Goal: Task Accomplishment & Management: Use online tool/utility

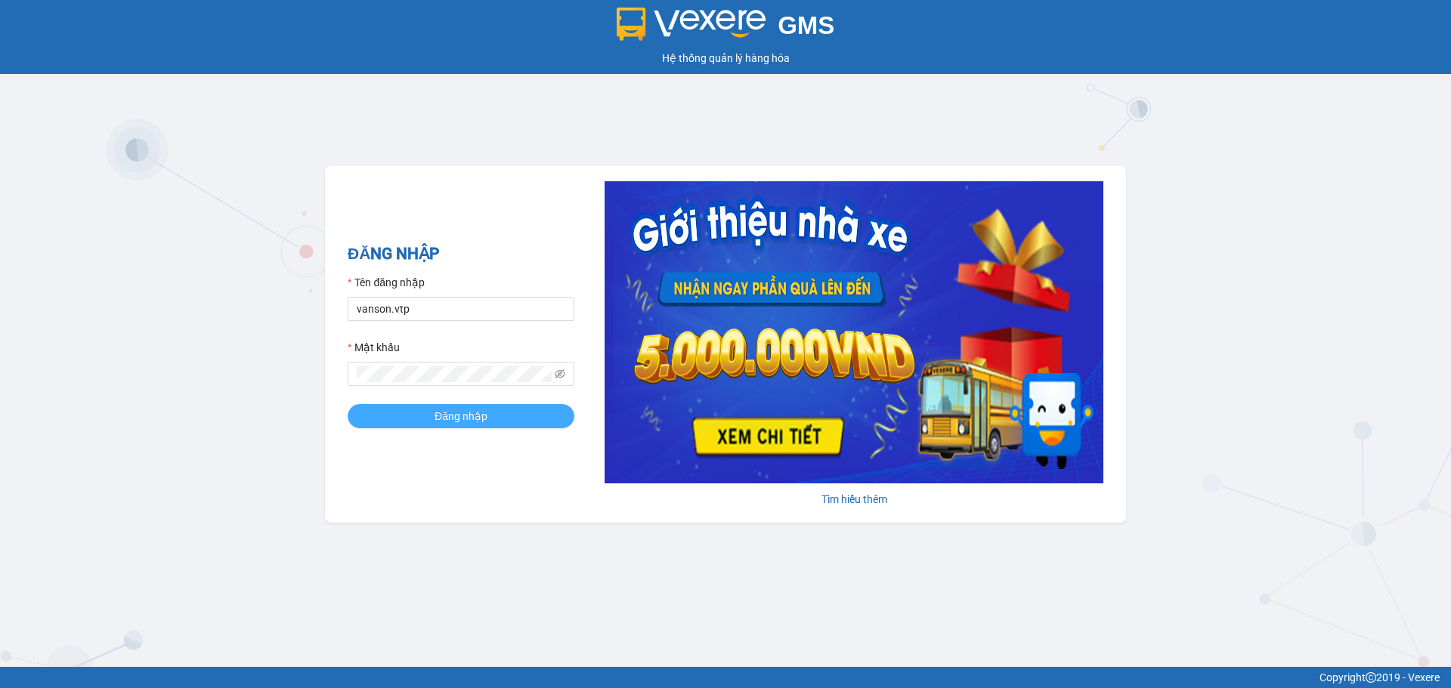
click at [459, 412] on span "Đăng nhập" at bounding box center [460, 416] width 53 height 17
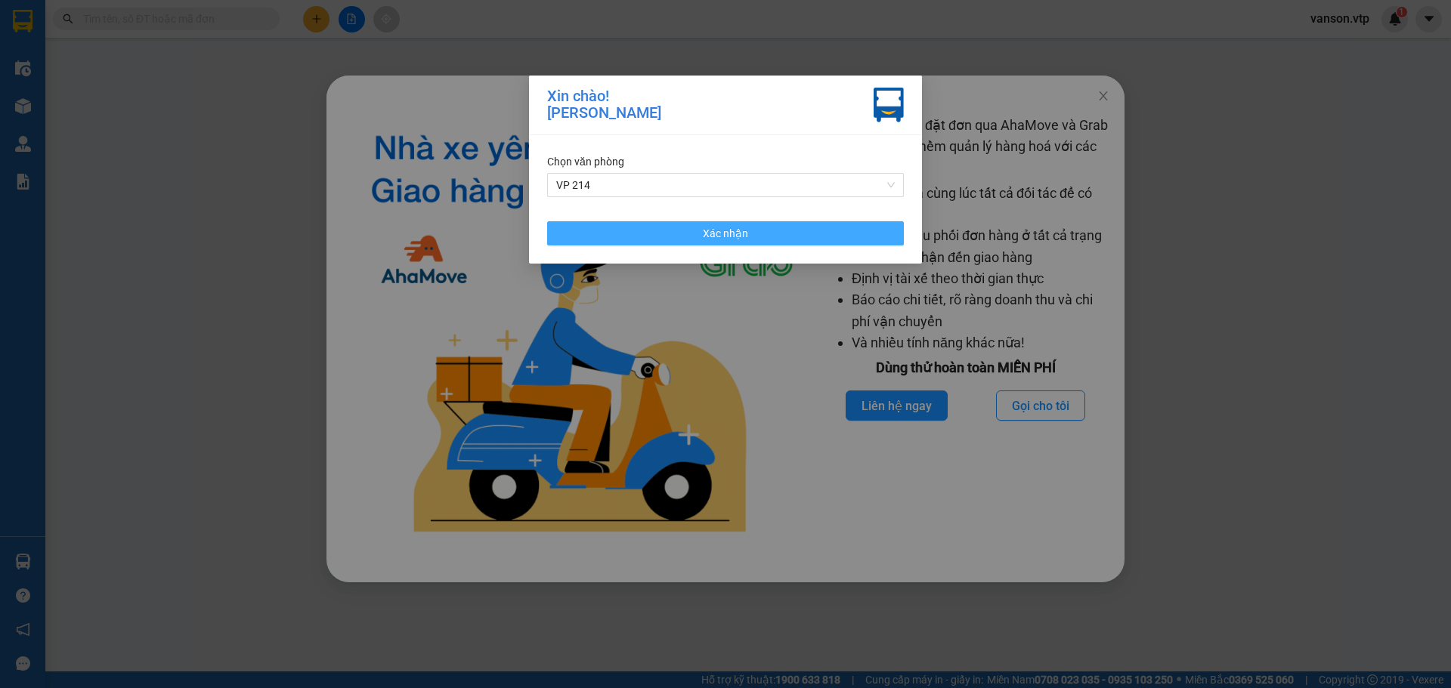
click at [728, 233] on span "Xác nhận" at bounding box center [725, 233] width 45 height 17
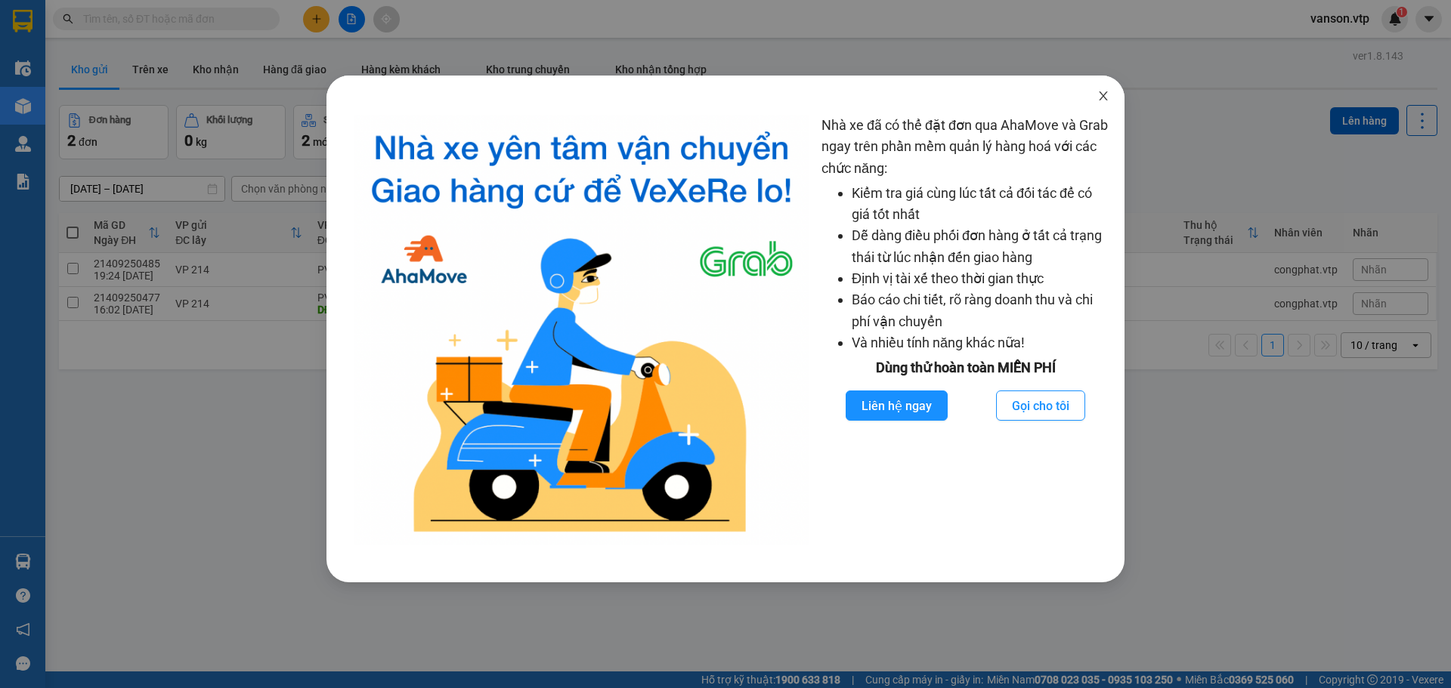
click at [1108, 101] on icon "close" at bounding box center [1103, 96] width 12 height 12
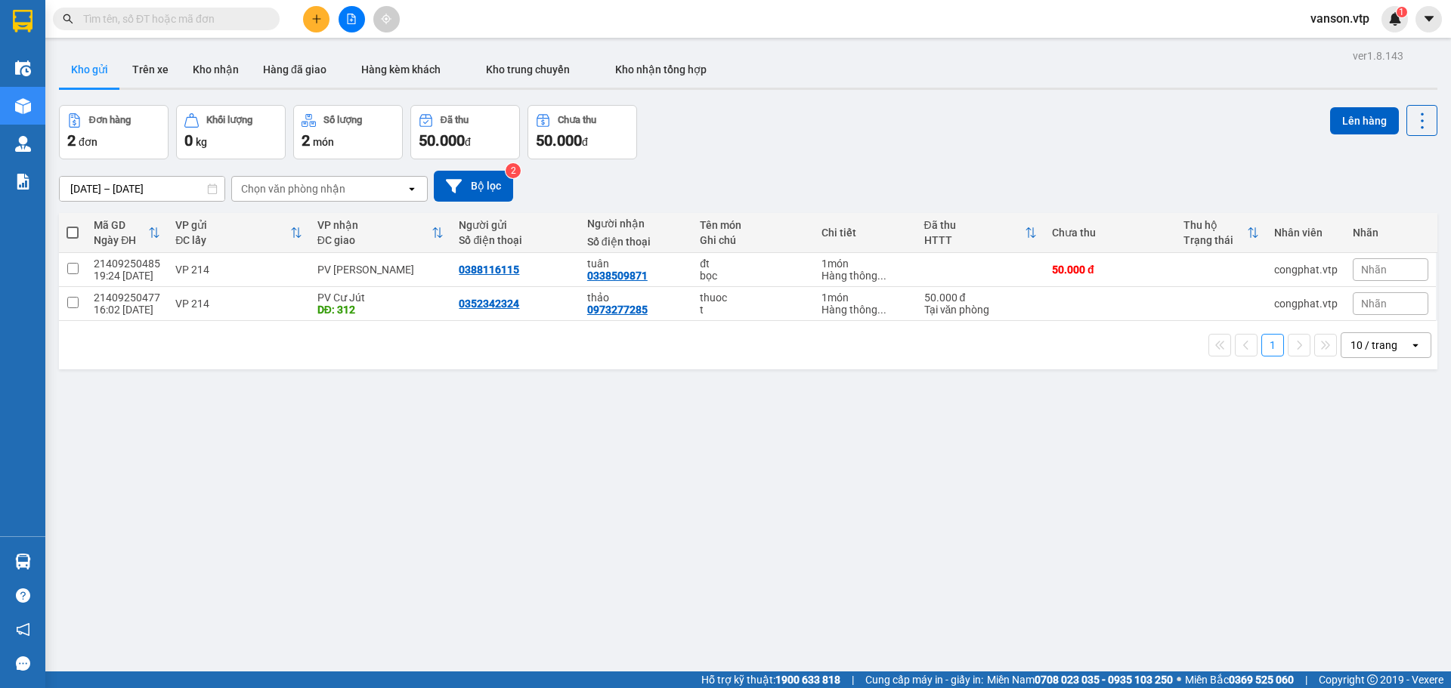
click at [447, 536] on div "ver 1.8.143 Kho gửi Trên xe Kho nhận Hàng đã giao Hàng kèm khách Kho trung chuy…" at bounding box center [748, 389] width 1390 height 688
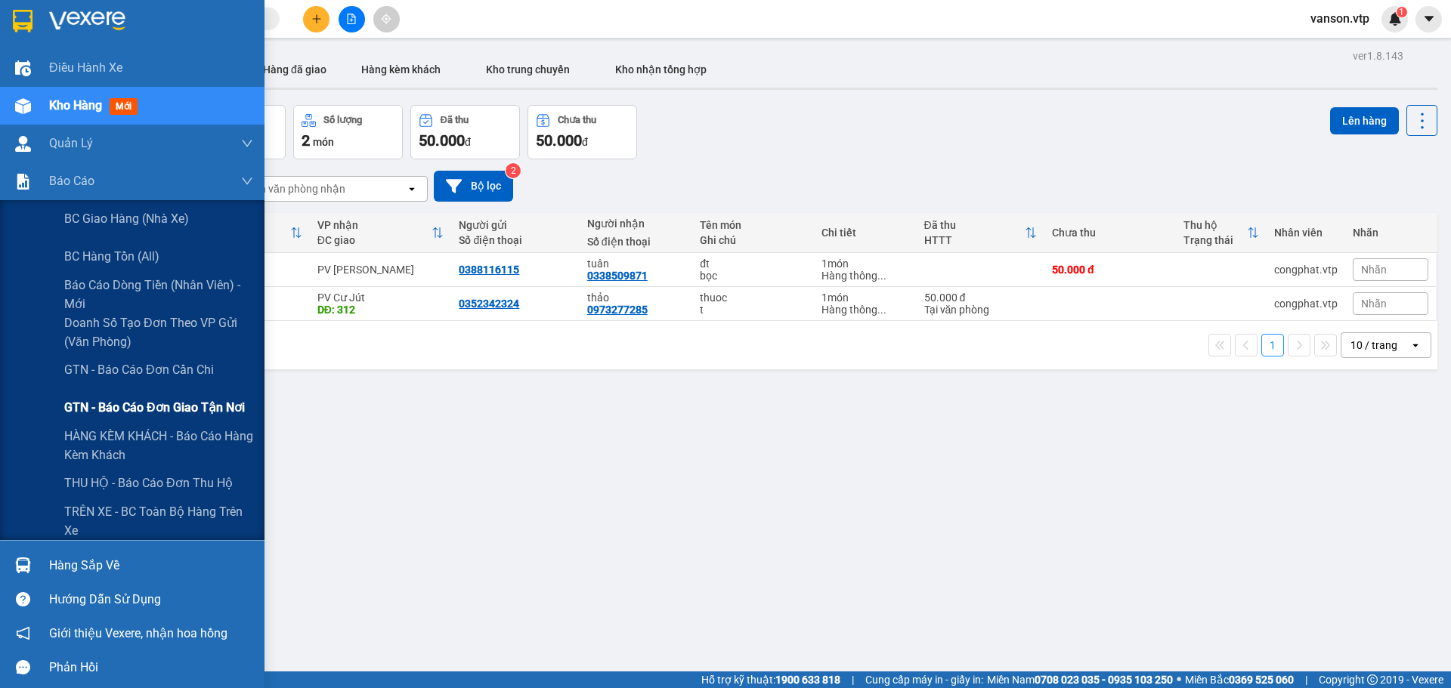
click at [180, 410] on span "GTN - Báo cáo đơn giao tận nơi" at bounding box center [154, 407] width 181 height 19
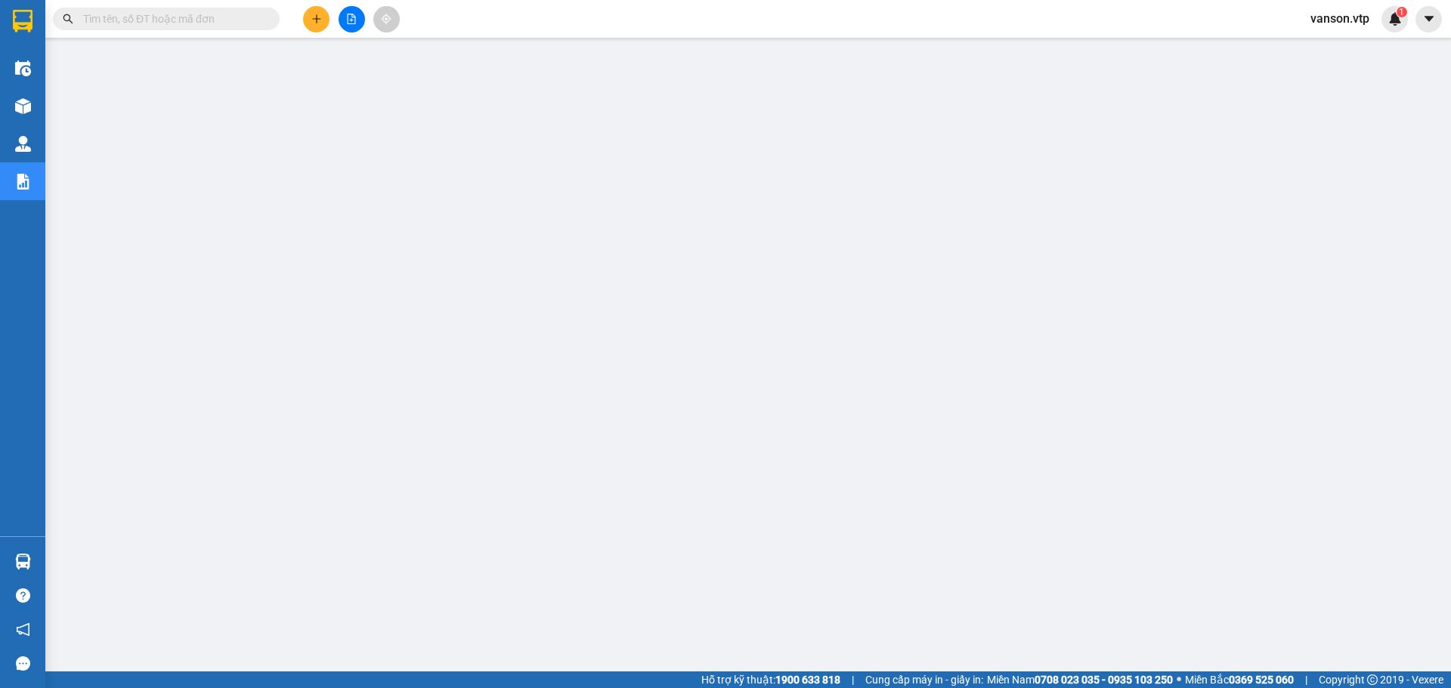
click at [1331, 12] on span "vanson.vtp" at bounding box center [1339, 18] width 83 height 19
click at [1343, 47] on span "Đăng xuất" at bounding box center [1353, 47] width 63 height 17
